Goal: Task Accomplishment & Management: Complete application form

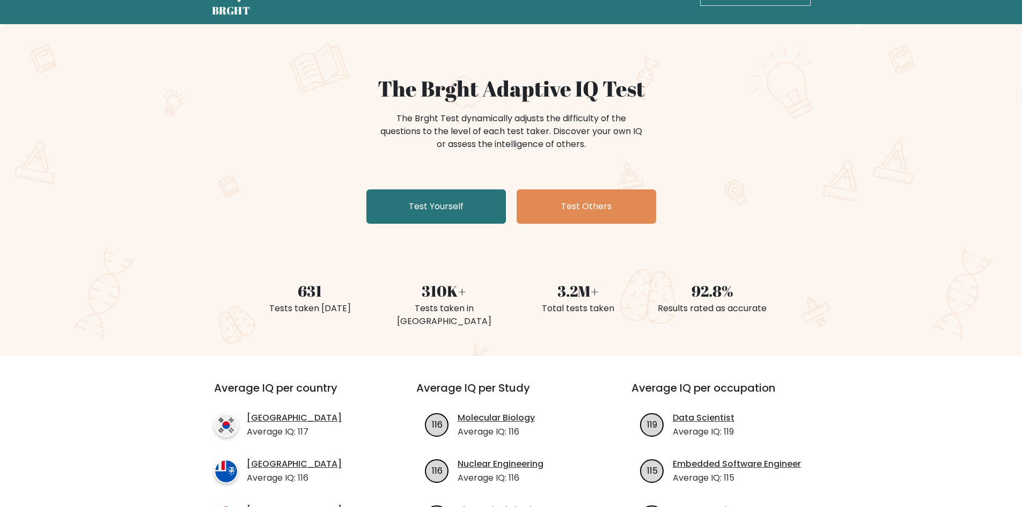
scroll to position [54, 0]
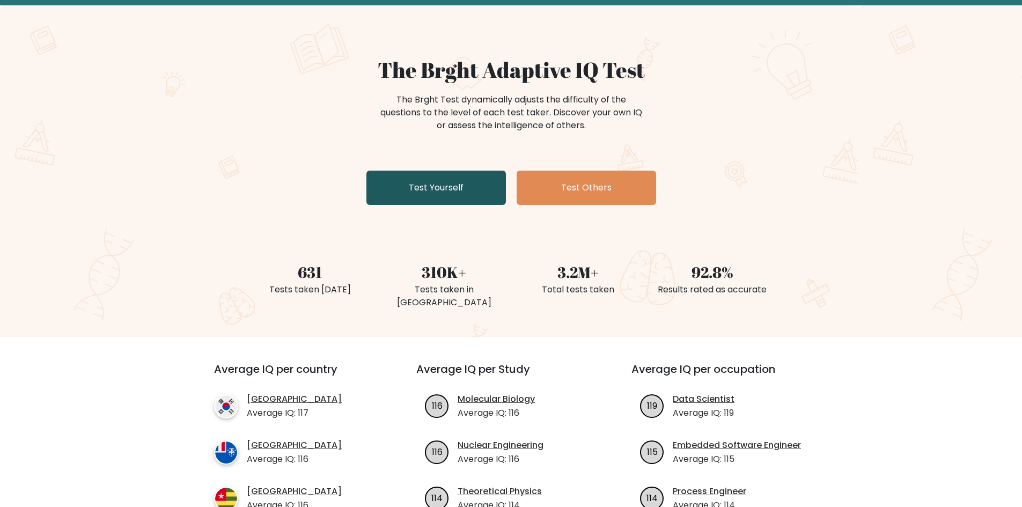
click at [439, 193] on link "Test Yourself" at bounding box center [435, 188] width 139 height 34
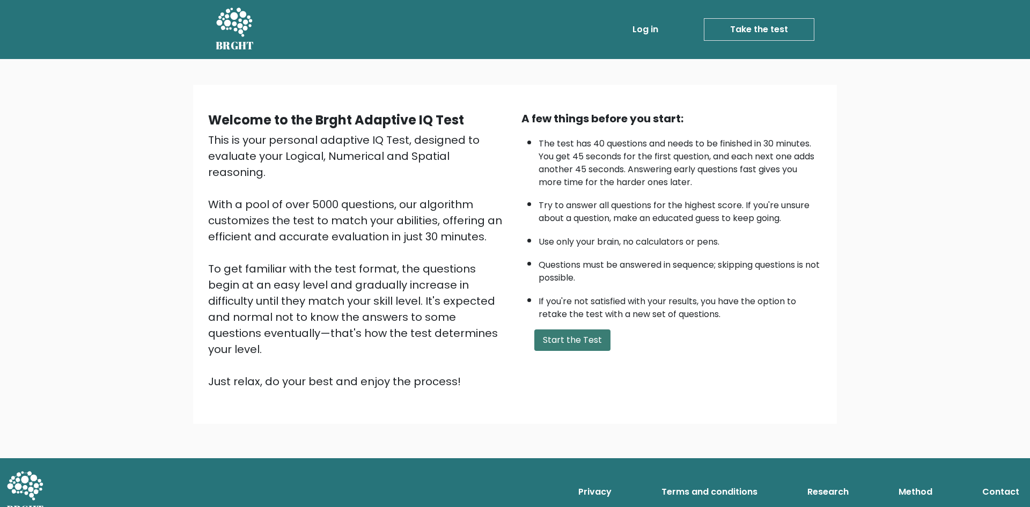
click at [568, 350] on button "Start the Test" at bounding box center [572, 339] width 76 height 21
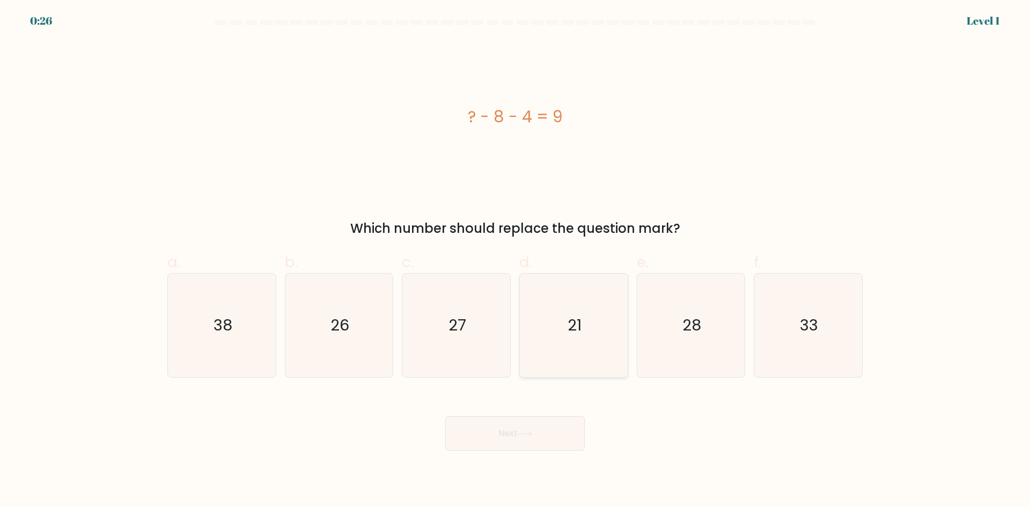
click at [551, 354] on icon "21" at bounding box center [574, 326] width 104 height 104
click at [515, 261] on input "d. 21" at bounding box center [515, 257] width 1 height 7
radio input "true"
click at [501, 432] on button "Next" at bounding box center [514, 433] width 139 height 34
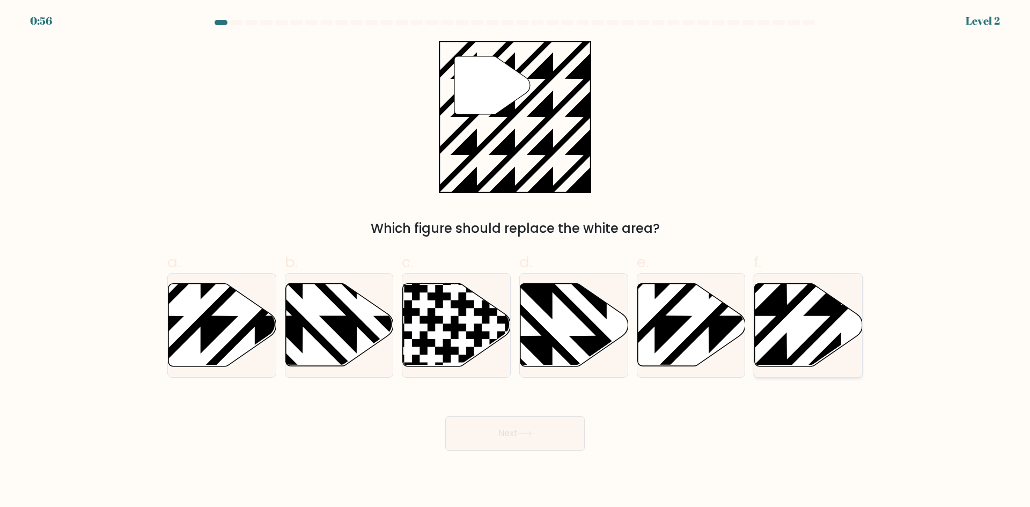
click at [792, 313] on icon at bounding box center [809, 325] width 108 height 83
click at [515, 261] on input "f." at bounding box center [515, 257] width 1 height 7
radio input "true"
click at [483, 437] on button "Next" at bounding box center [514, 433] width 139 height 34
